Goal: Information Seeking & Learning: Learn about a topic

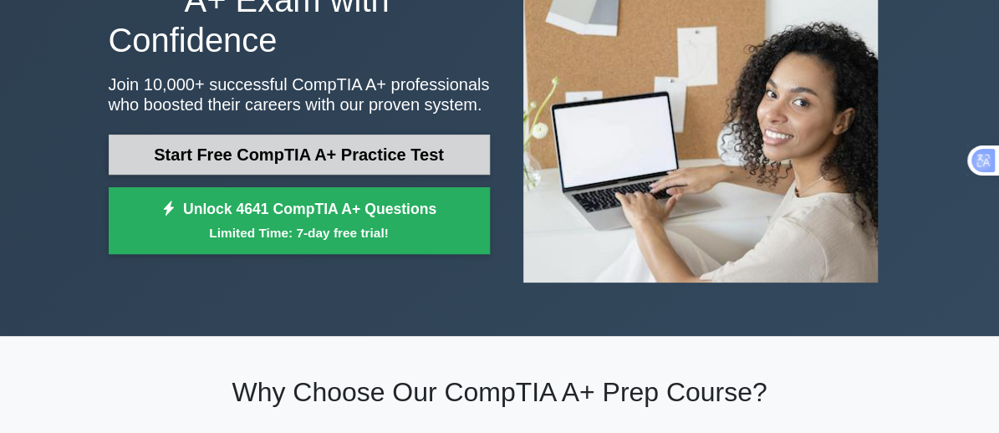
click at [357, 136] on link "Start Free CompTIA A+ Practice Test" at bounding box center [299, 155] width 381 height 40
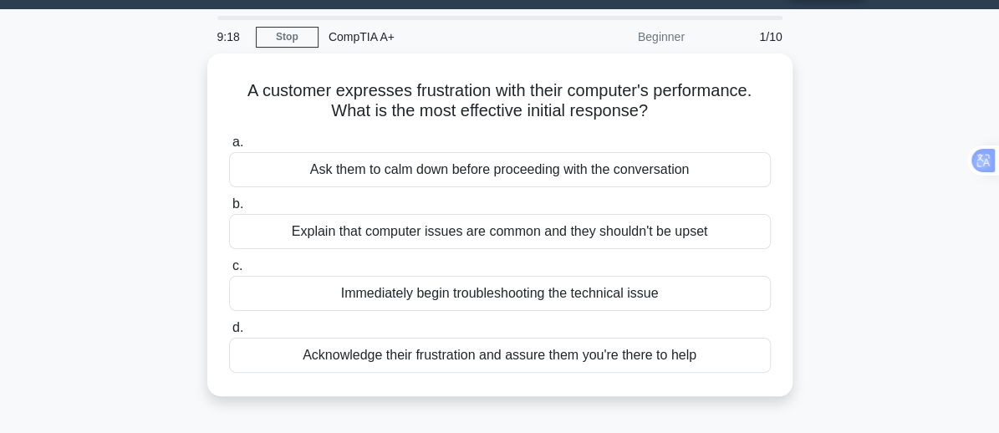
scroll to position [44, 0]
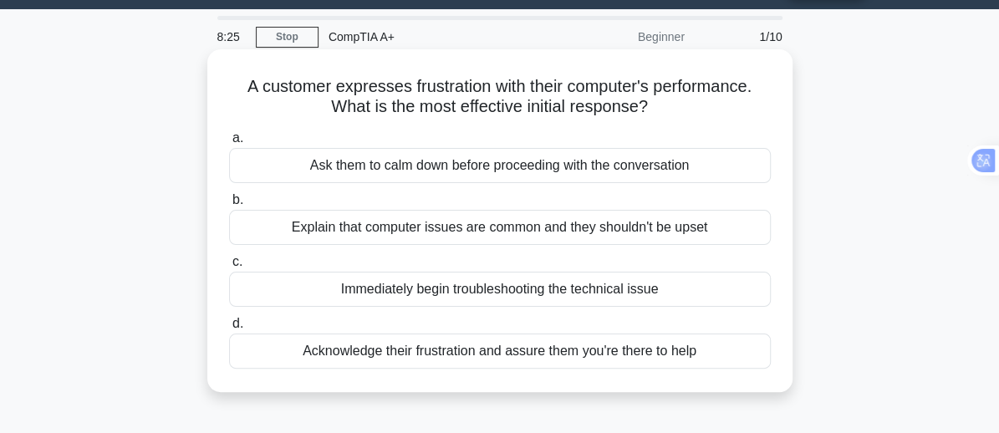
click at [490, 288] on div "Immediately begin troubleshooting the technical issue" at bounding box center [500, 289] width 542 height 35
click at [229, 267] on input "c. Immediately begin troubleshooting the technical issue" at bounding box center [229, 262] width 0 height 11
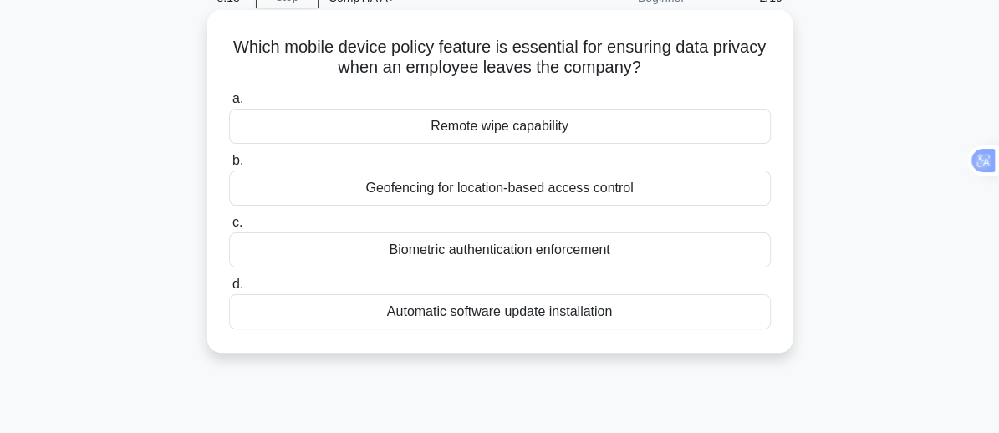
scroll to position [72, 0]
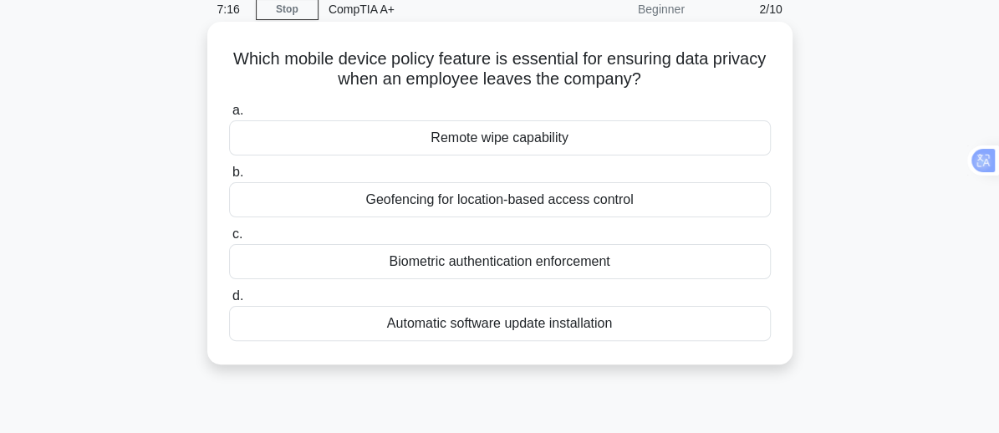
click at [471, 259] on div "Biometric authentication enforcement" at bounding box center [500, 261] width 542 height 35
click at [229, 240] on input "c. Biometric authentication enforcement" at bounding box center [229, 234] width 0 height 11
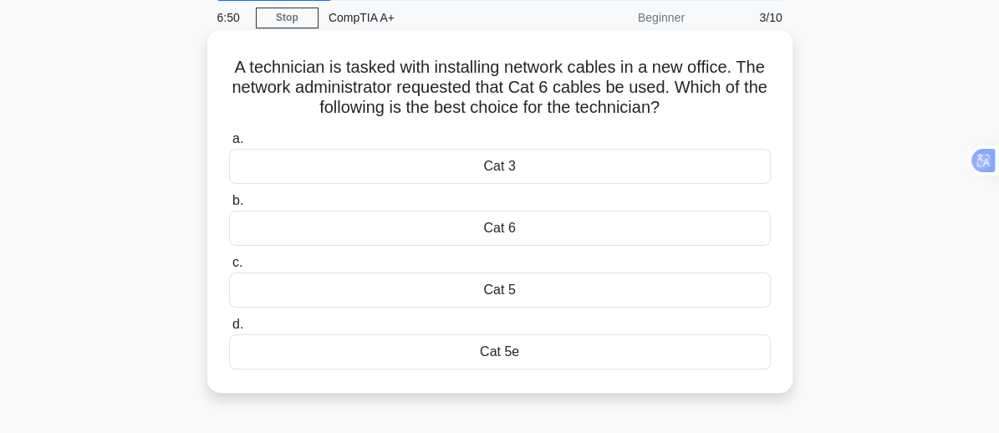
scroll to position [62, 0]
click at [510, 171] on div "Cat 3" at bounding box center [500, 167] width 542 height 35
click at [229, 146] on input "a. Cat 3" at bounding box center [229, 140] width 0 height 11
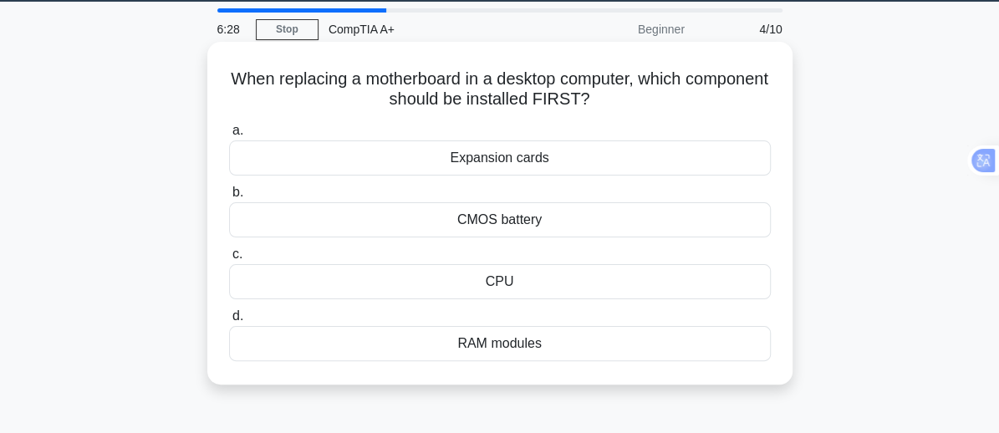
scroll to position [53, 0]
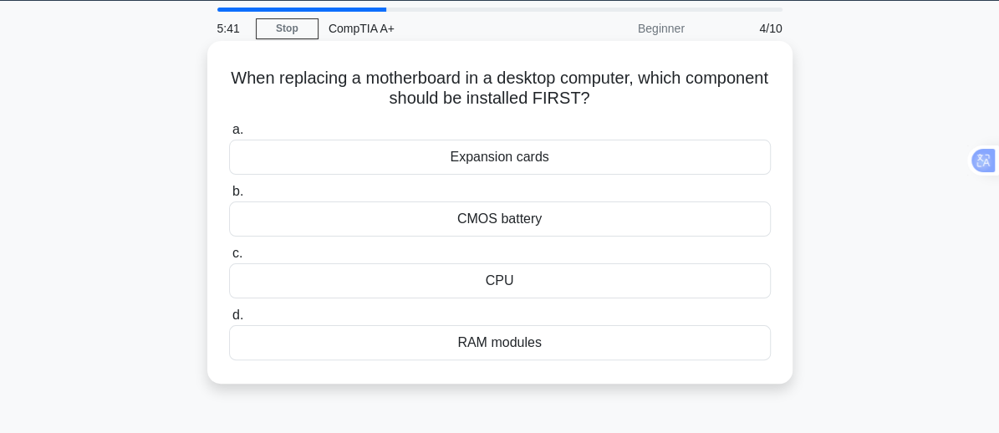
click at [521, 337] on div "RAM modules" at bounding box center [500, 342] width 542 height 35
click at [229, 321] on input "d. RAM modules" at bounding box center [229, 315] width 0 height 11
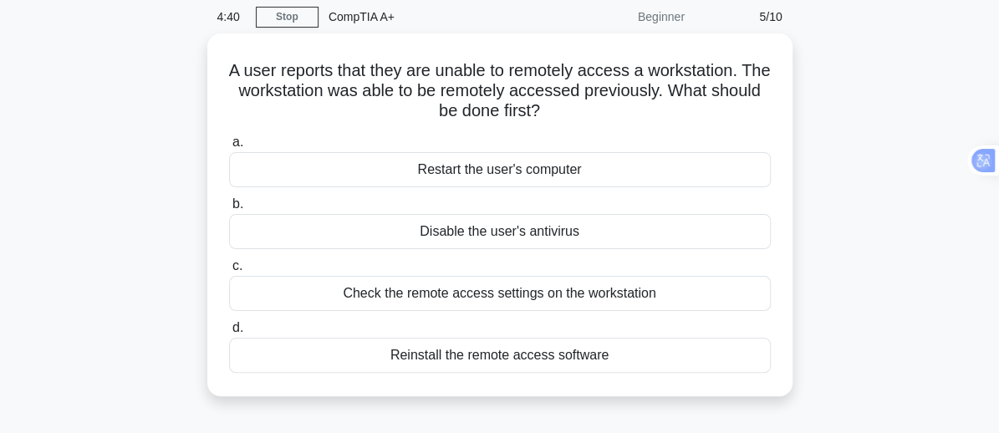
scroll to position [64, 0]
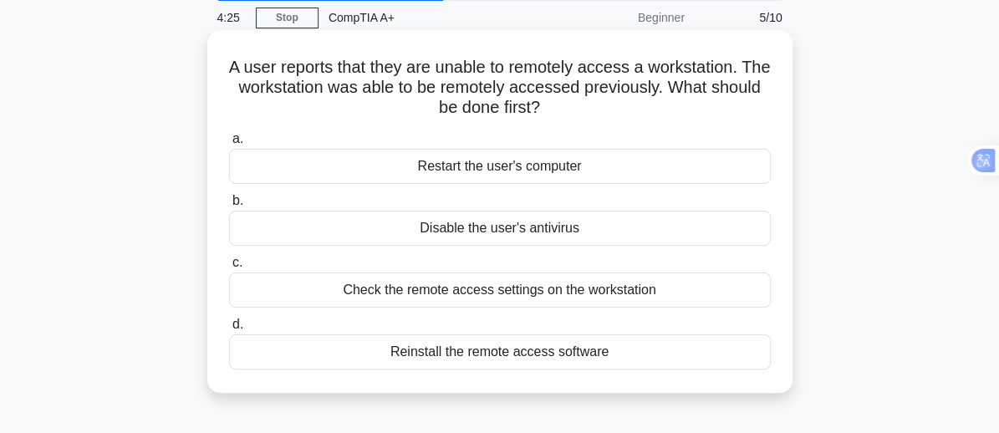
click at [468, 297] on div "Check the remote access settings on the workstation" at bounding box center [500, 289] width 542 height 35
click at [229, 268] on input "c. Check the remote access settings on the workstation" at bounding box center [229, 262] width 0 height 11
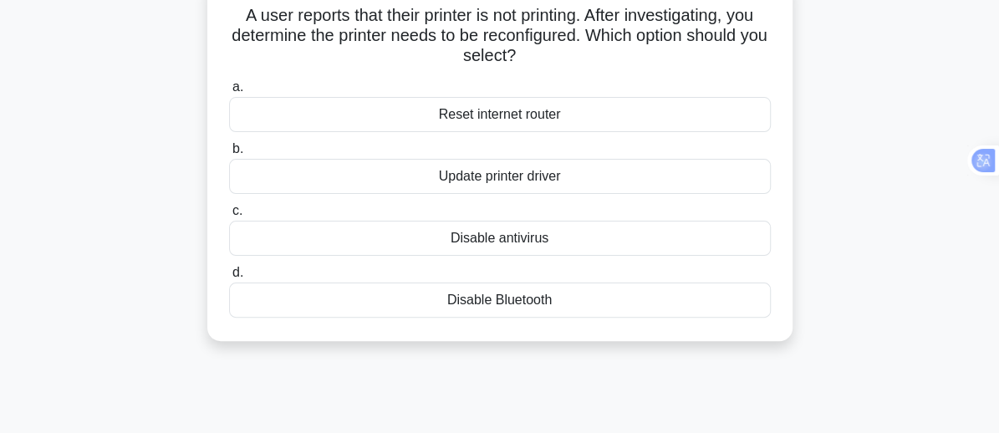
scroll to position [114, 0]
click at [487, 181] on div "Update printer driver" at bounding box center [500, 177] width 542 height 35
click at [229, 156] on input "b. Update printer driver" at bounding box center [229, 150] width 0 height 11
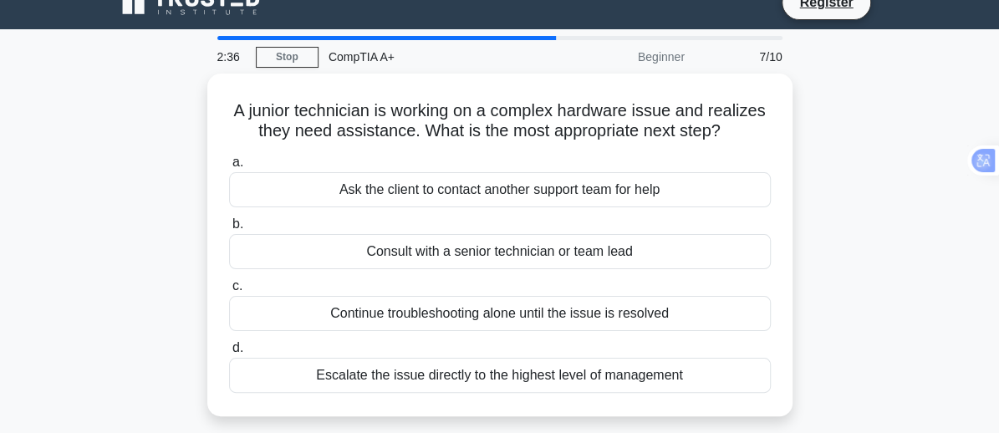
scroll to position [25, 0]
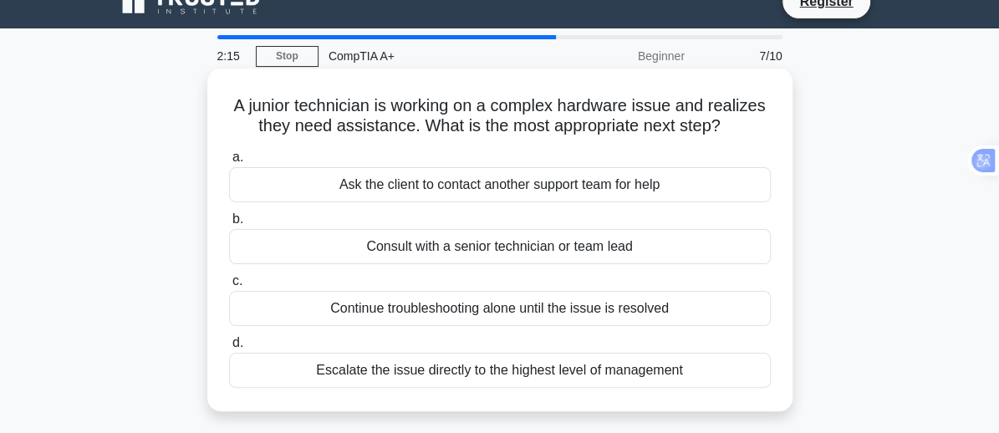
click at [486, 252] on div "Consult with a senior technician or team lead" at bounding box center [500, 246] width 542 height 35
click at [229, 225] on input "b. Consult with a senior technician or team lead" at bounding box center [229, 219] width 0 height 11
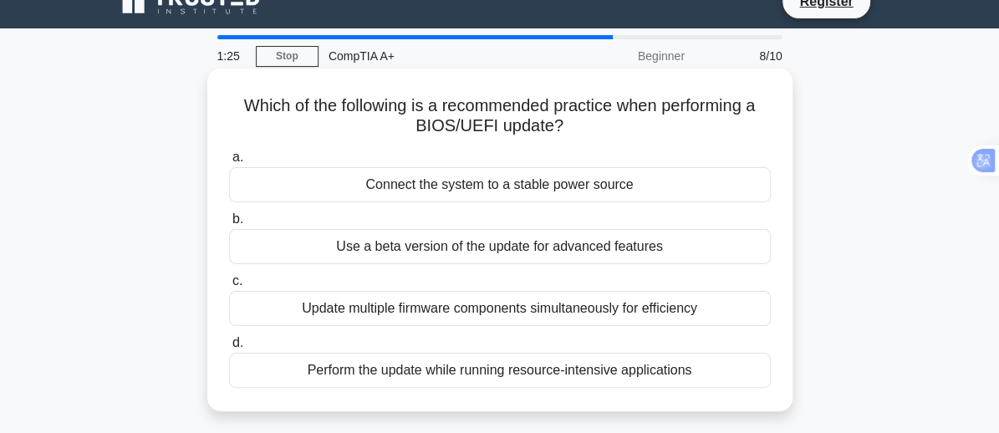
click at [499, 201] on div "Connect the system to a stable power source" at bounding box center [500, 184] width 542 height 35
click at [229, 163] on input "a. Connect the system to a stable power source" at bounding box center [229, 157] width 0 height 11
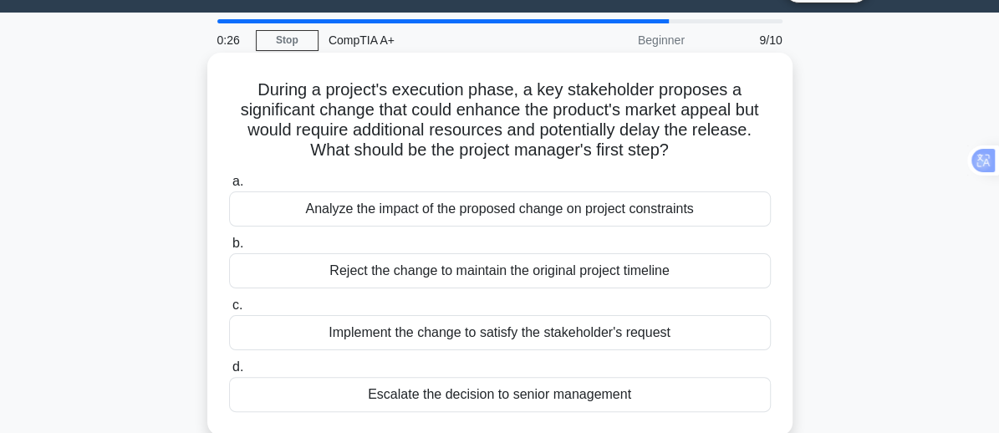
scroll to position [43, 0]
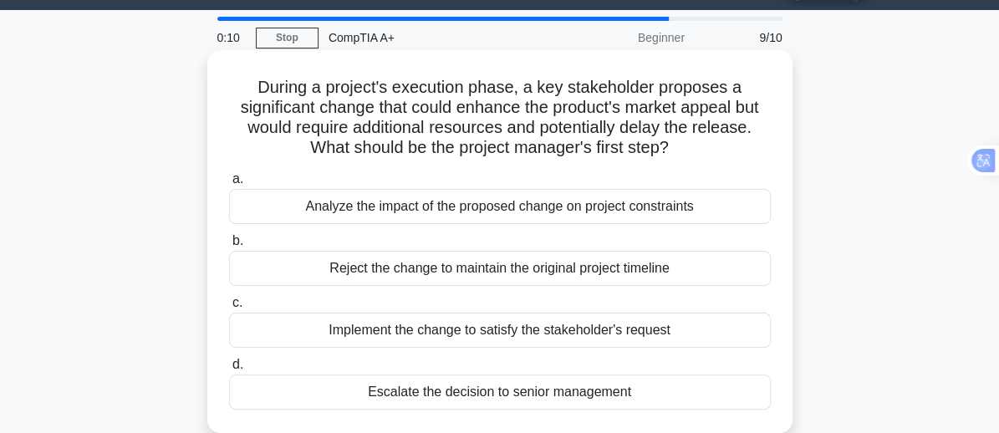
click at [394, 339] on div "Implement the change to satisfy the stakeholder's request" at bounding box center [500, 330] width 542 height 35
click at [229, 308] on input "c. Implement the change to satisfy the stakeholder's request" at bounding box center [229, 302] width 0 height 11
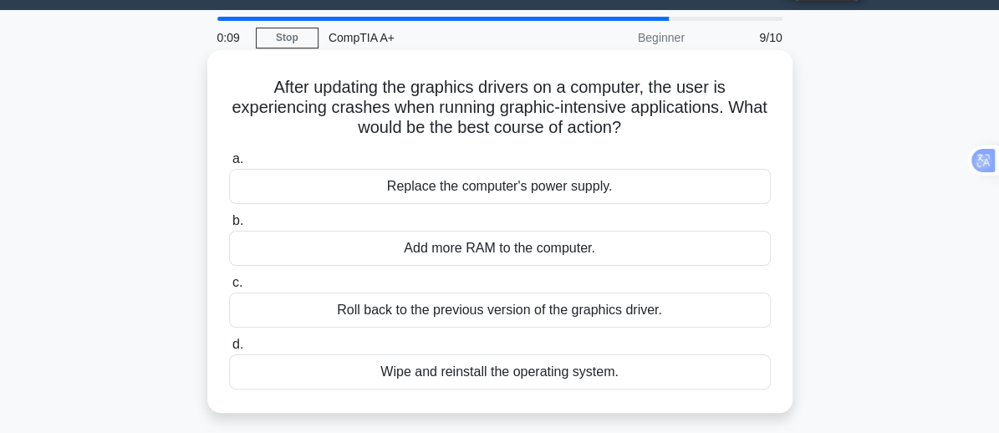
scroll to position [0, 0]
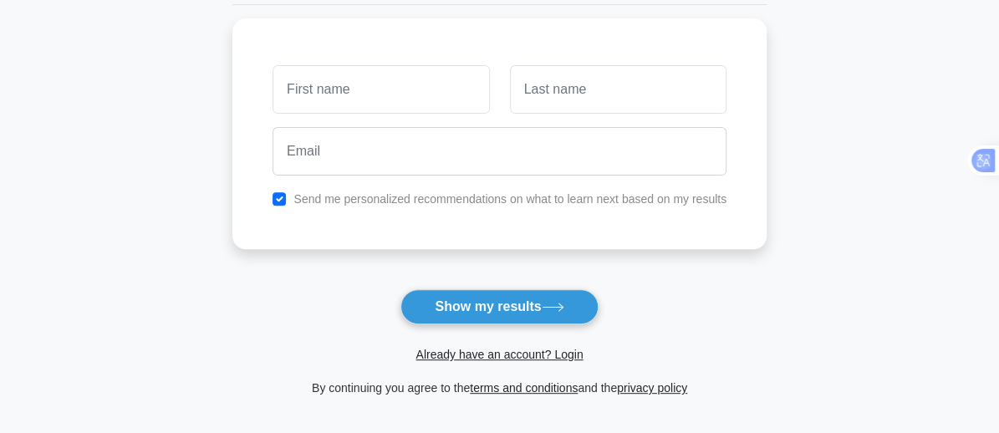
scroll to position [238, 0]
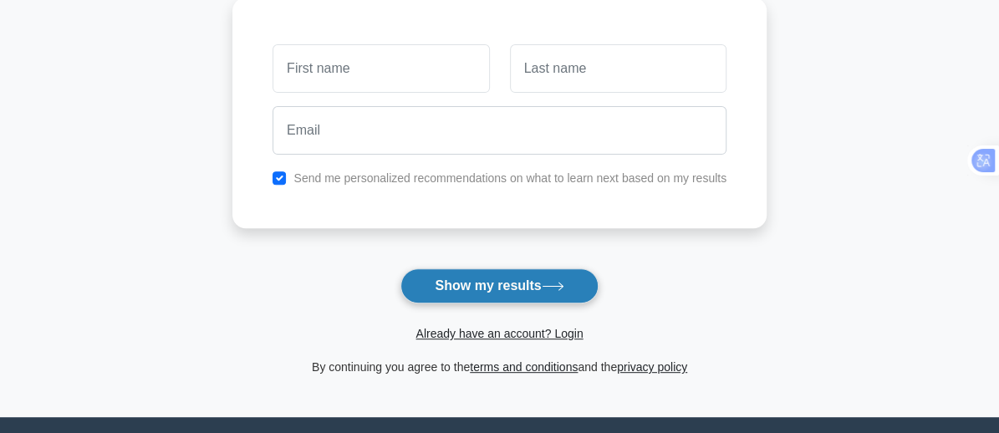
click at [537, 299] on button "Show my results" at bounding box center [498, 285] width 197 height 35
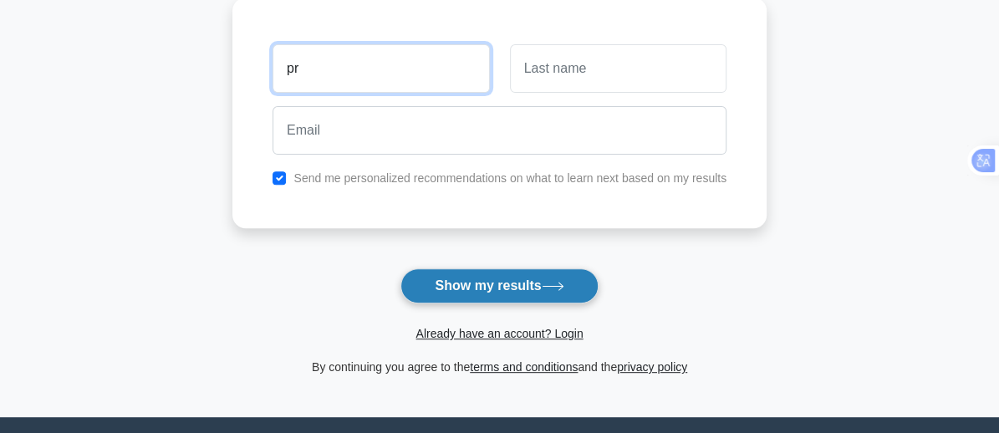
type input "p"
type input "JIT"
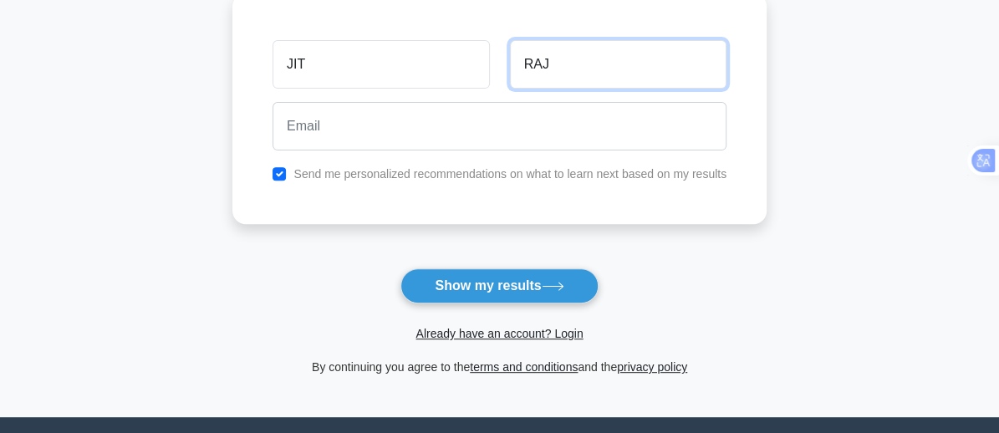
type input "RAJ"
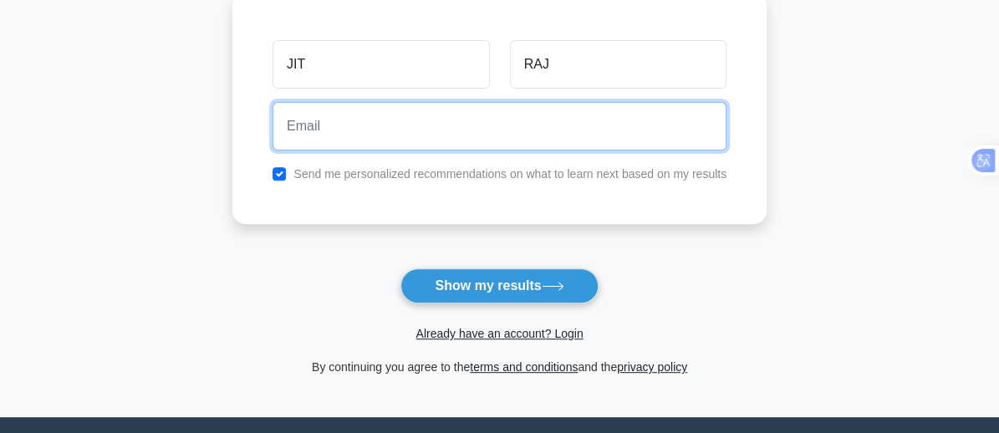
click at [401, 133] on input "email" at bounding box center [499, 126] width 454 height 48
type input "rajbanshiseenu@gmail.com"
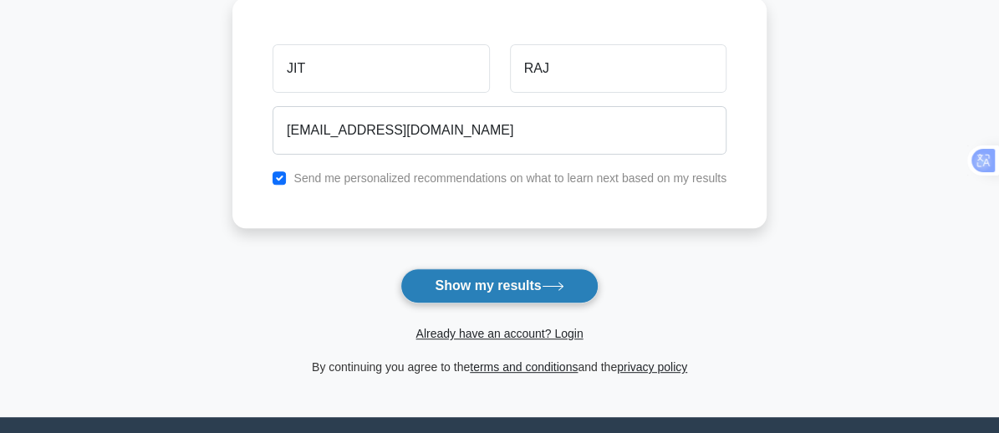
click at [496, 291] on button "Show my results" at bounding box center [498, 285] width 197 height 35
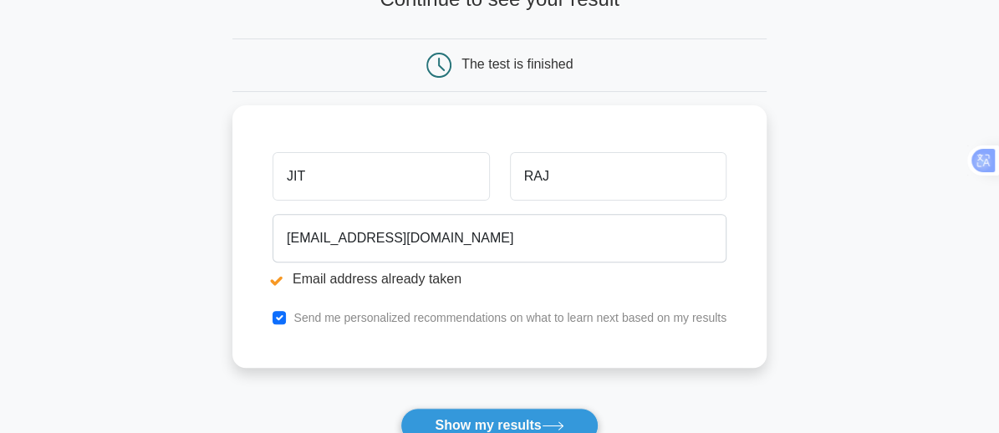
scroll to position [218, 0]
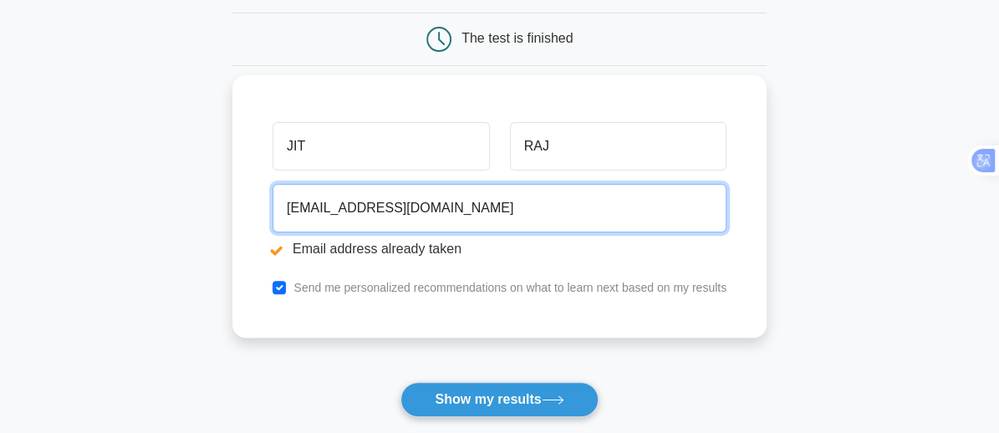
click at [473, 220] on input "rajbanshiseenu@gmail.com" at bounding box center [499, 208] width 454 height 48
drag, startPoint x: 473, startPoint y: 220, endPoint x: 284, endPoint y: 201, distance: 189.8
click at [284, 201] on input "rajbanshiseenu@gmail.com" at bounding box center [499, 208] width 454 height 48
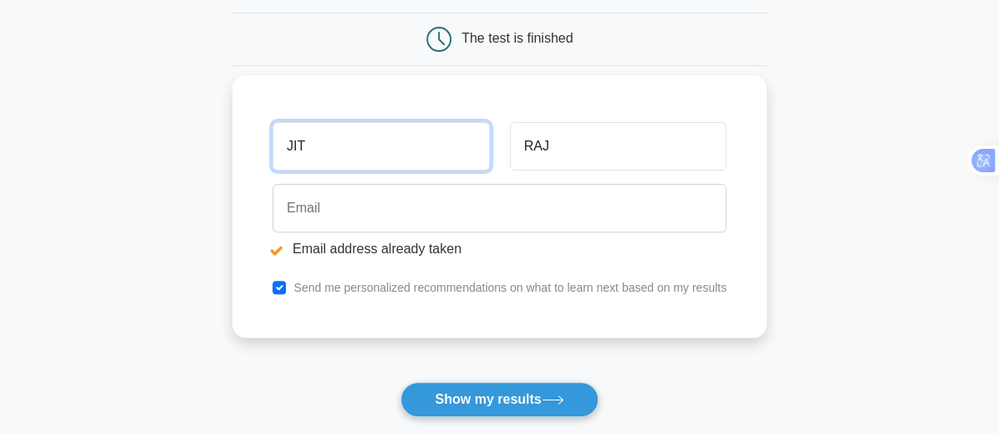
click at [341, 160] on input "JIT" at bounding box center [380, 146] width 216 height 48
type input "J"
type input "j"
type input "jit narayan"
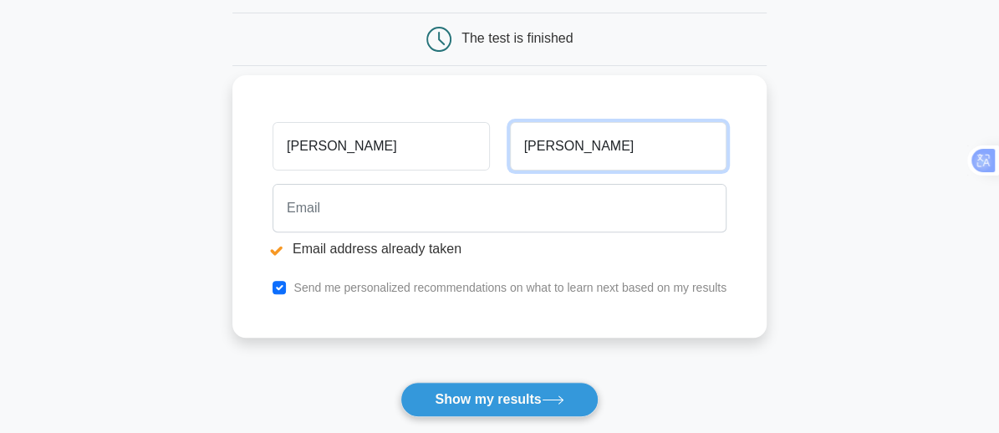
type input "rajabanshi"
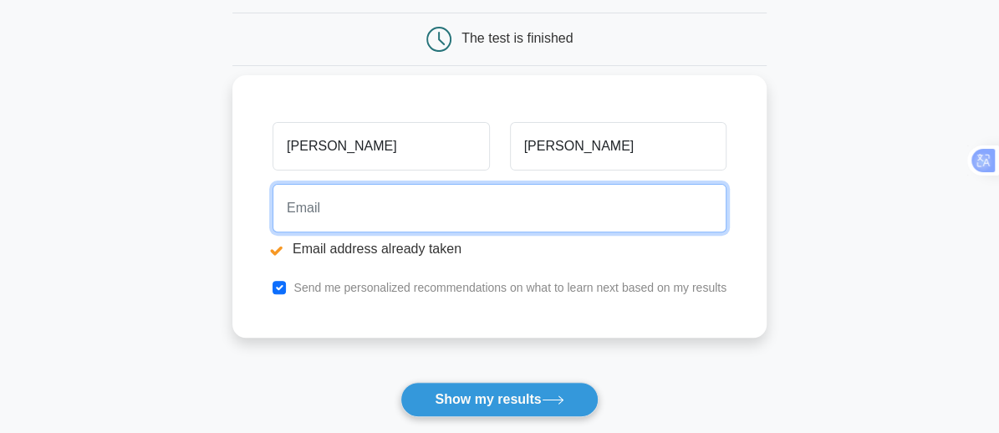
type input "s"
type input "[EMAIL_ADDRESS][DOMAIN_NAME]"
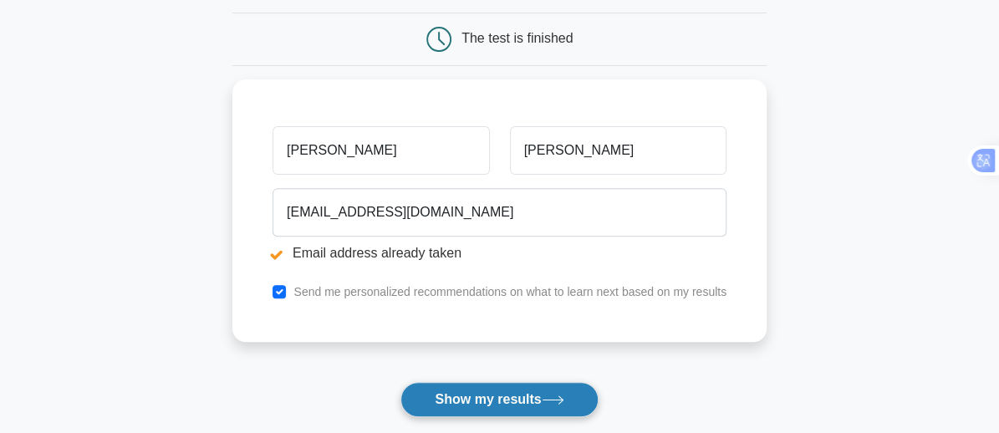
click at [478, 394] on button "Show my results" at bounding box center [498, 399] width 197 height 35
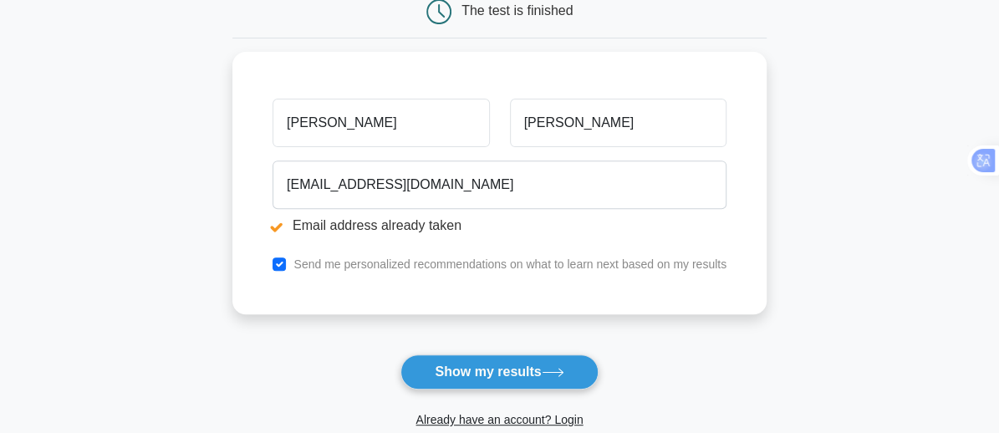
scroll to position [303, 0]
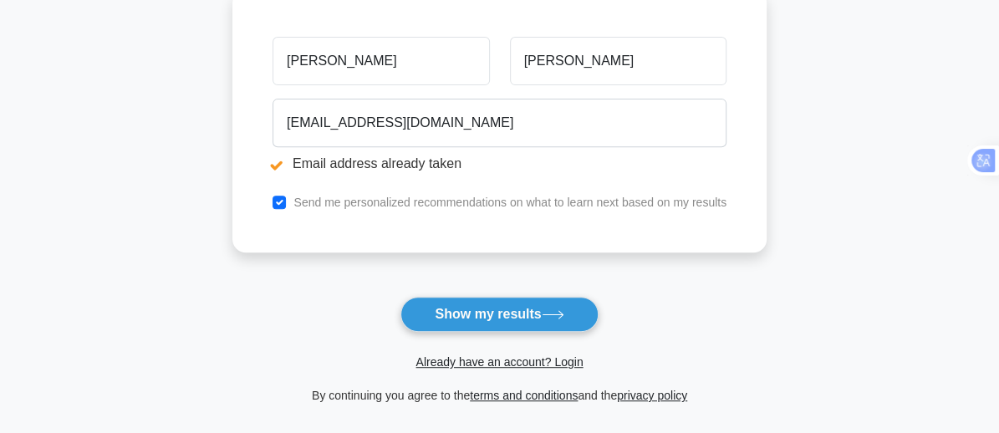
click at [374, 68] on input "jit narayan" at bounding box center [380, 61] width 216 height 48
type input "j"
type input "jitnarayan"
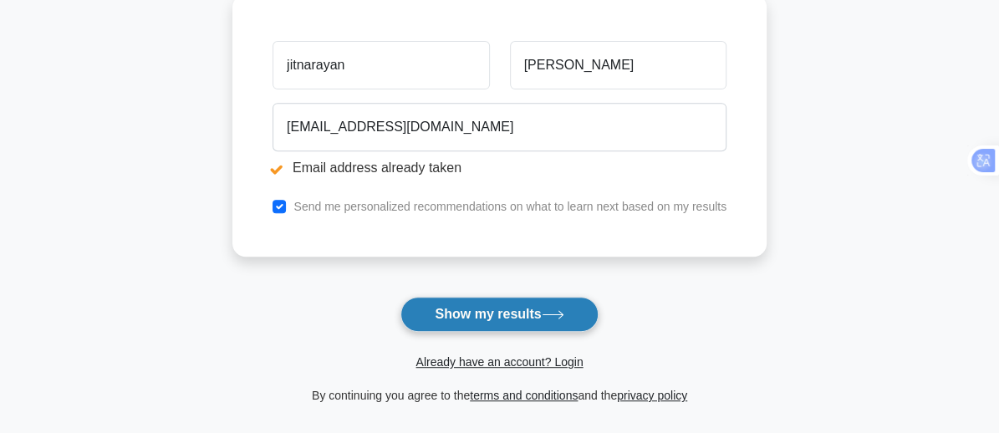
click at [521, 311] on button "Show my results" at bounding box center [498, 314] width 197 height 35
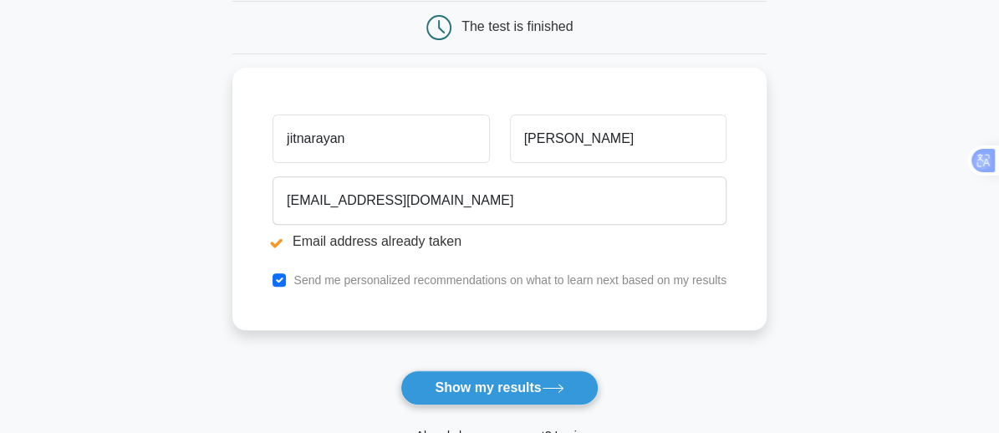
scroll to position [316, 0]
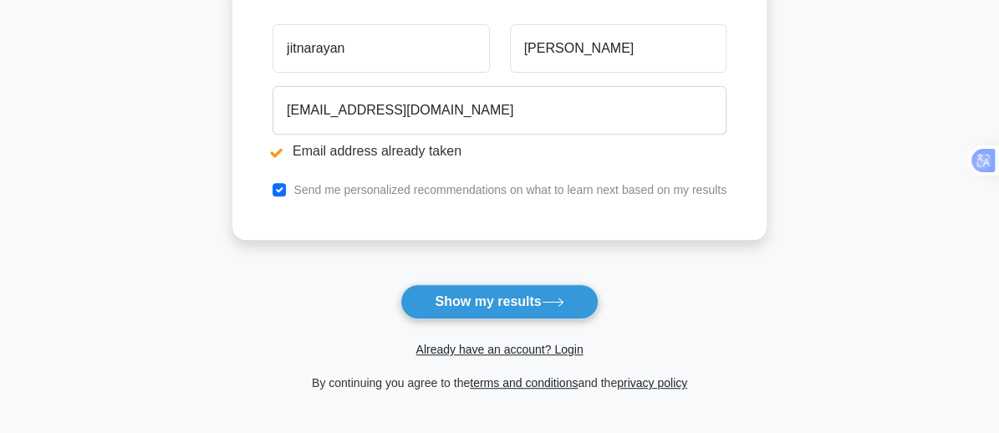
click at [285, 196] on div "Send me personalized recommendations on what to learn next based on my results" at bounding box center [499, 190] width 474 height 20
click at [281, 188] on input "checkbox" at bounding box center [278, 189] width 13 height 13
checkbox input "false"
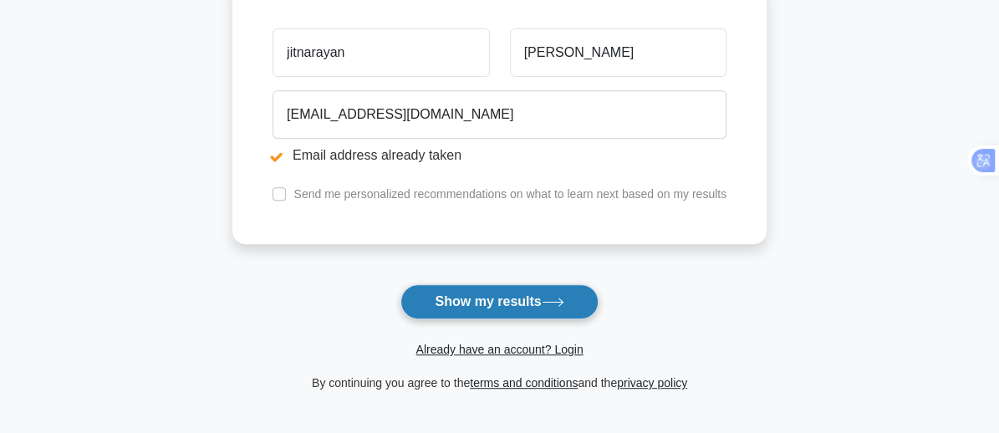
click at [463, 298] on button "Show my results" at bounding box center [498, 301] width 197 height 35
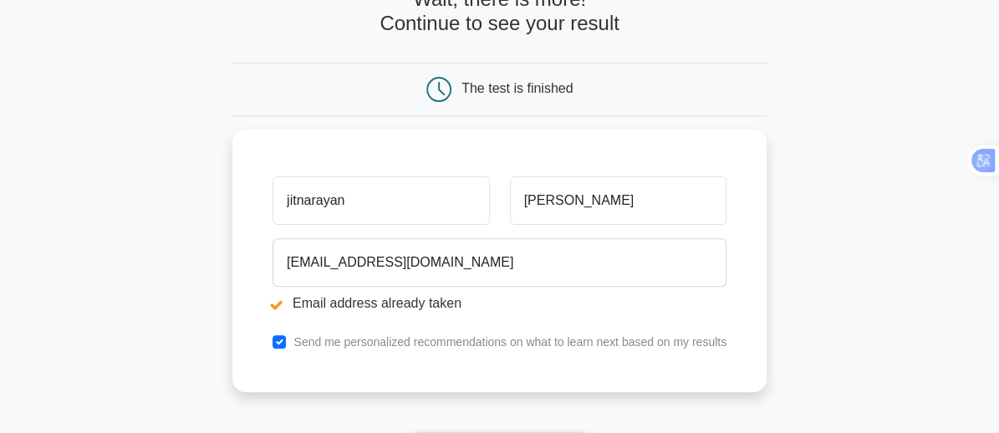
scroll to position [192, 0]
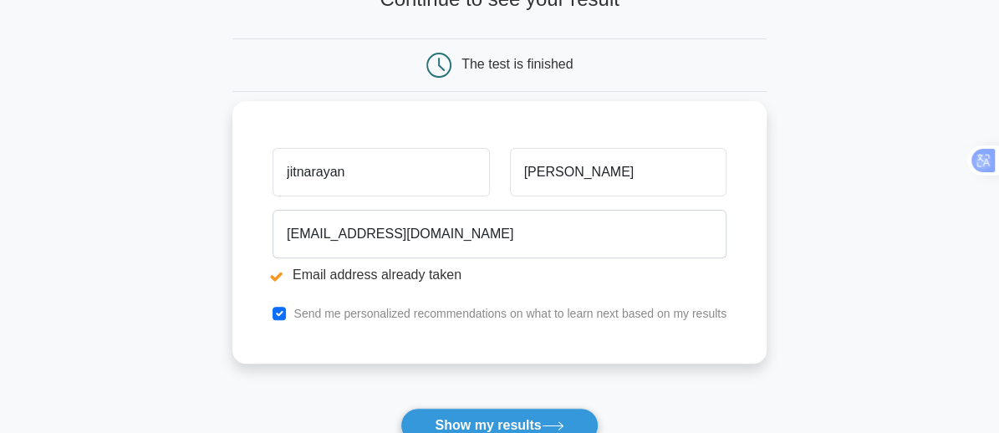
click at [419, 184] on input "jitnarayan" at bounding box center [380, 172] width 216 height 48
type input "j"
type input "r"
type input "jitnarayan"
type input "rajbanshi"
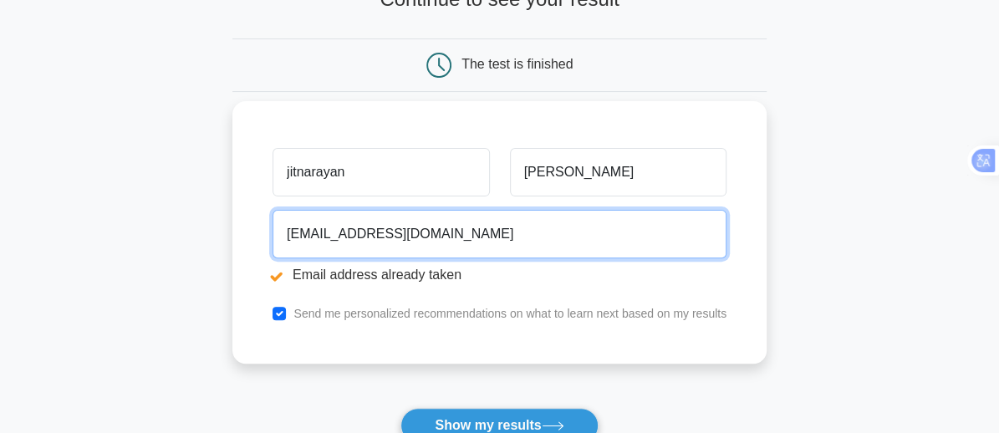
click at [475, 243] on input "rajbanshiseenu@gmail.com" at bounding box center [499, 234] width 454 height 48
type input "r"
click at [374, 227] on input "com" at bounding box center [499, 234] width 454 height 48
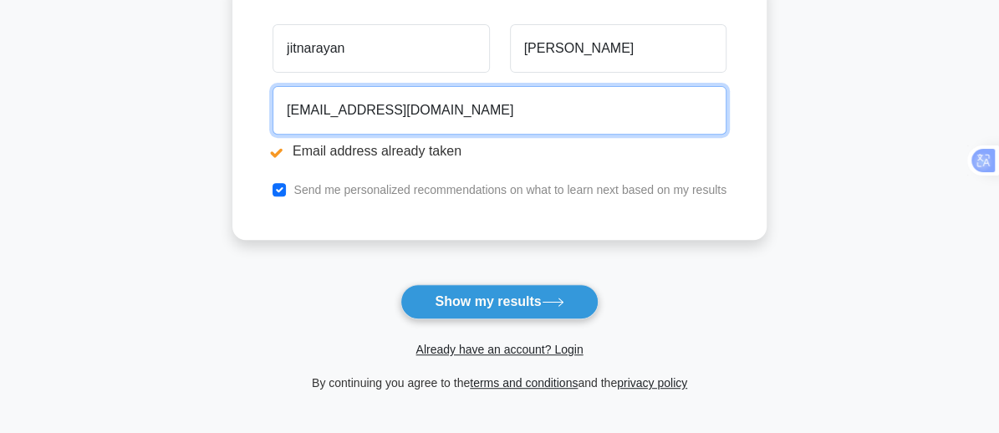
scroll to position [318, 0]
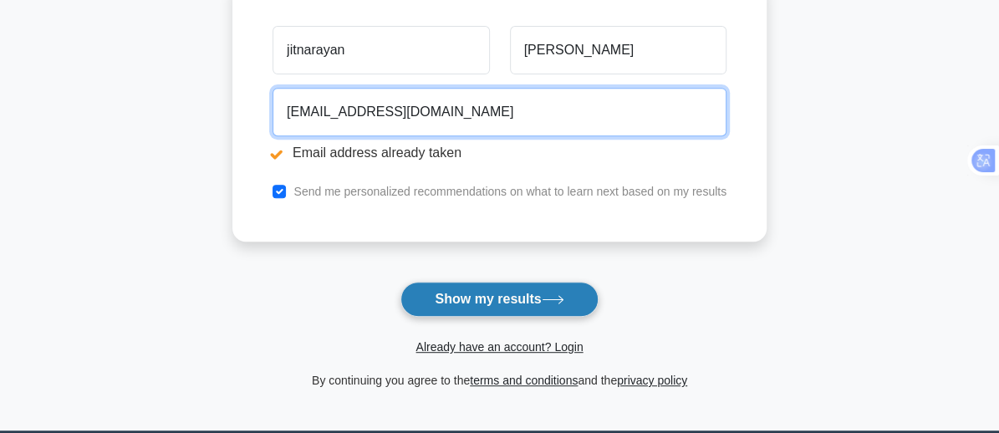
type input "computeknowledge@gmail.com"
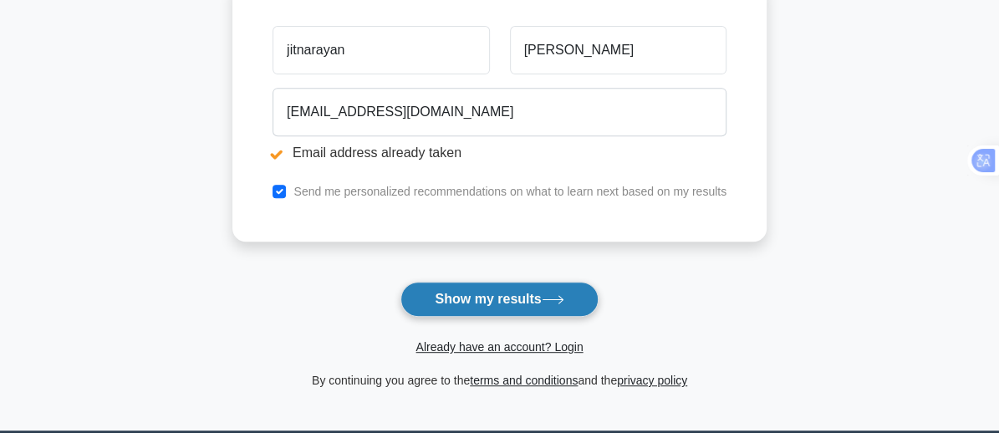
click at [475, 290] on button "Show my results" at bounding box center [498, 299] width 197 height 35
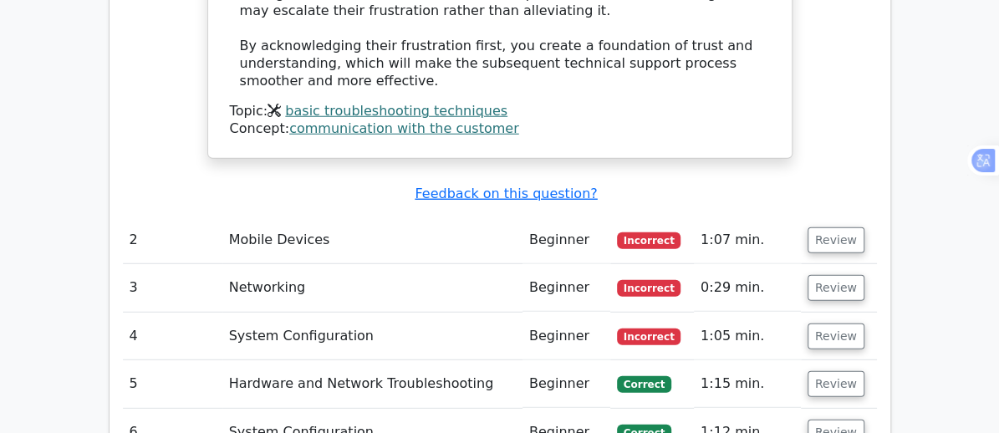
scroll to position [2233, 0]
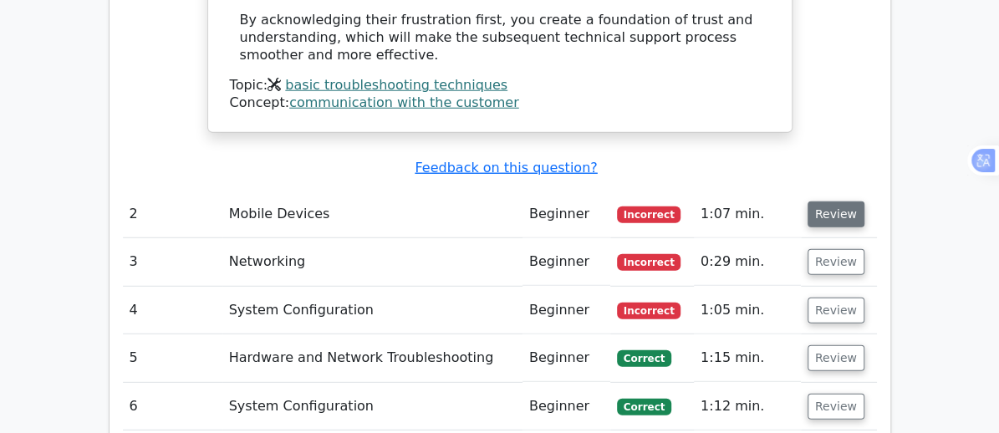
click at [864, 201] on button "Review" at bounding box center [835, 214] width 57 height 26
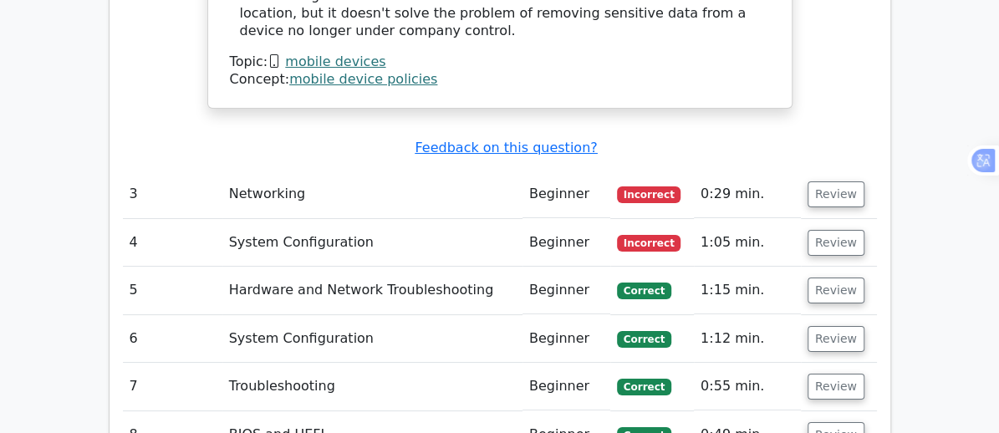
scroll to position [3150, 0]
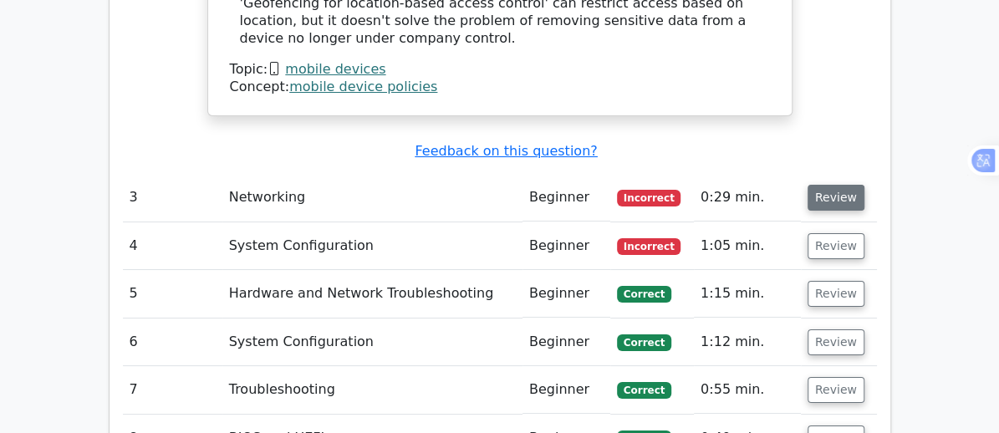
click at [864, 185] on button "Review" at bounding box center [835, 198] width 57 height 26
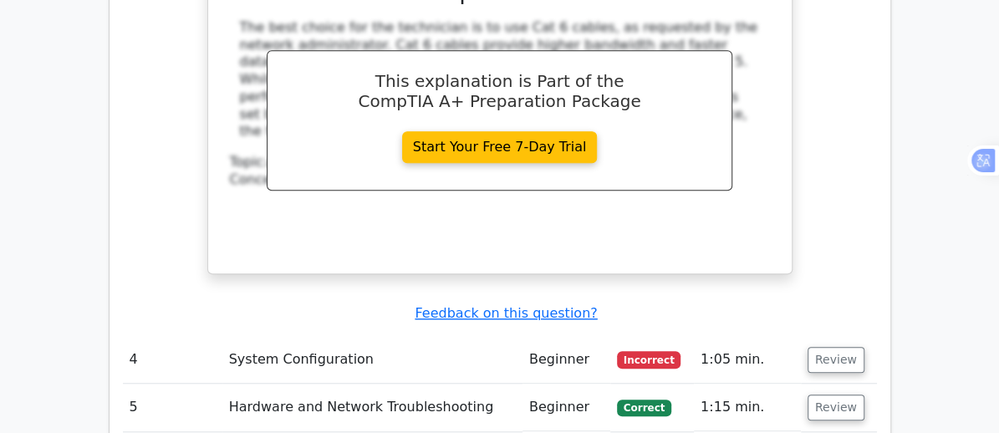
scroll to position [3785, 0]
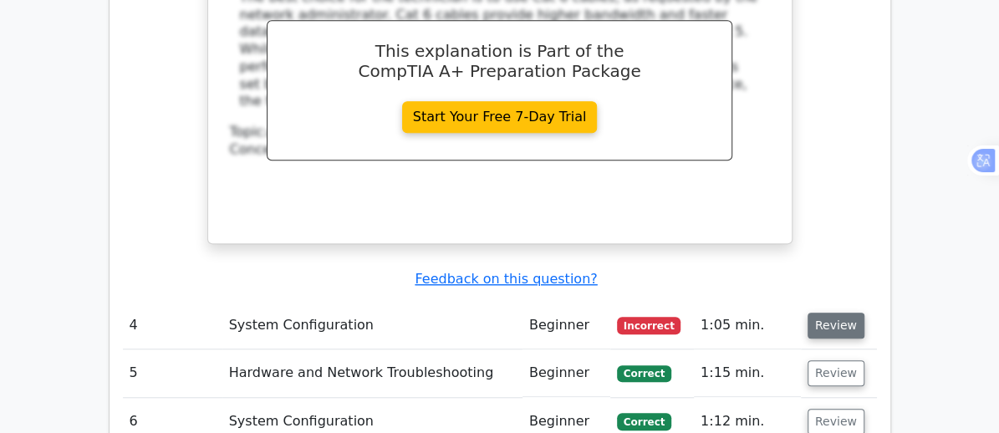
click at [864, 313] on button "Review" at bounding box center [835, 326] width 57 height 26
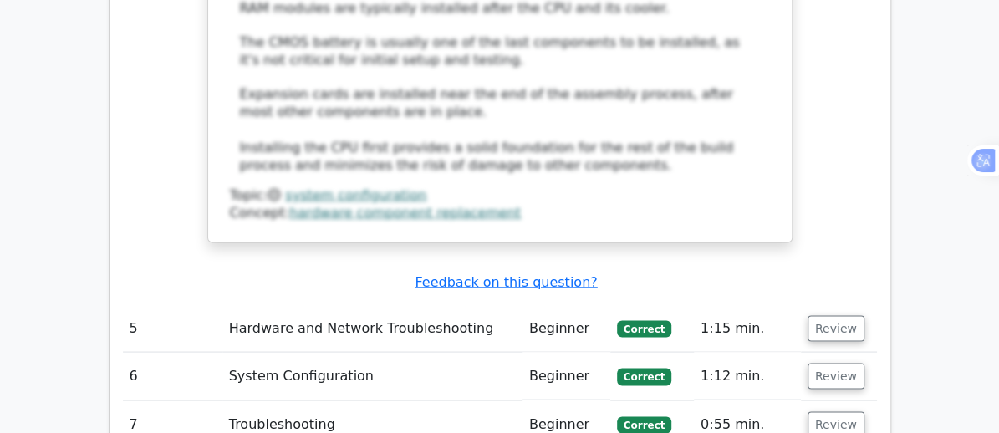
scroll to position [4749, 0]
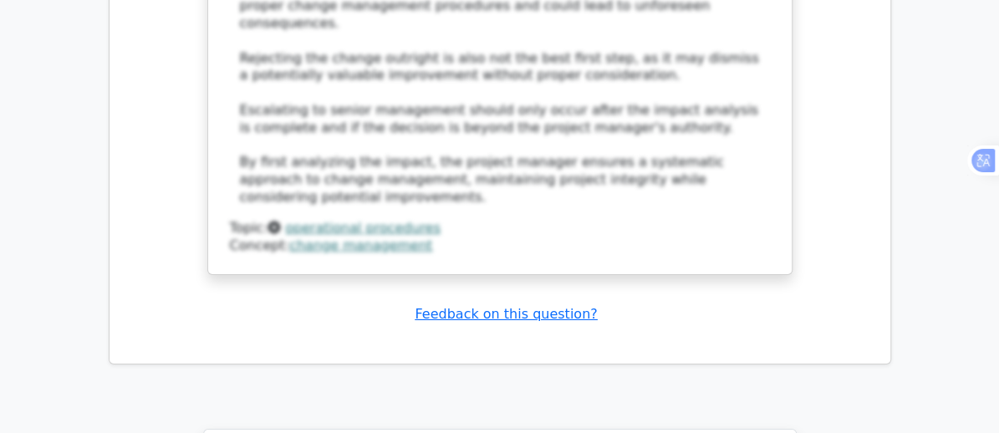
scroll to position [6029, 0]
